Goal: Information Seeking & Learning: Learn about a topic

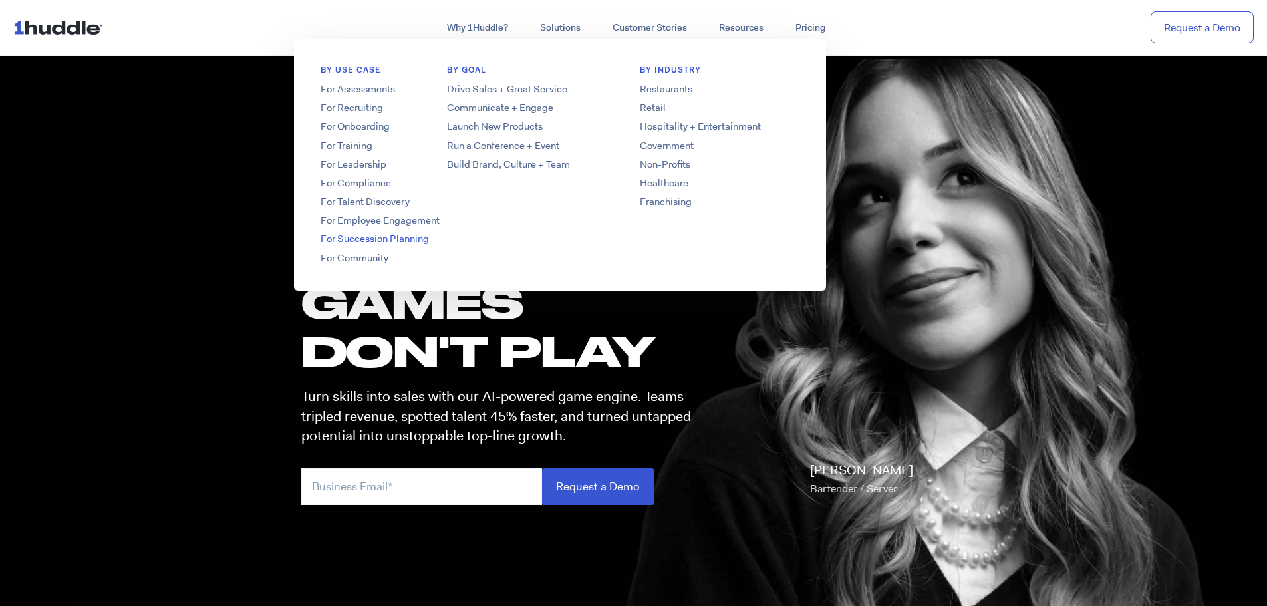
click at [370, 240] on link "For Succession Planning" at bounding box center [400, 239] width 213 height 14
